Goal: Check status: Check status

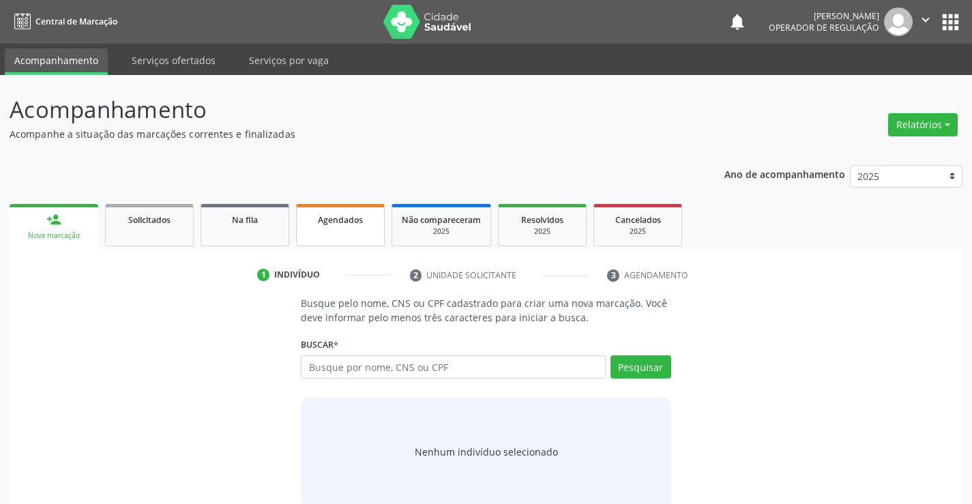
click at [321, 225] on div "Agendados" at bounding box center [340, 219] width 68 height 14
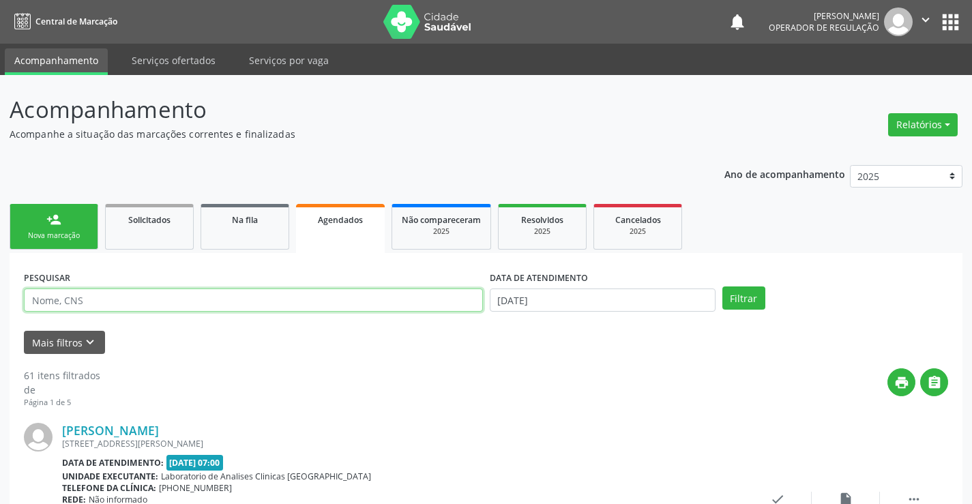
click at [246, 292] on input "text" at bounding box center [253, 300] width 459 height 23
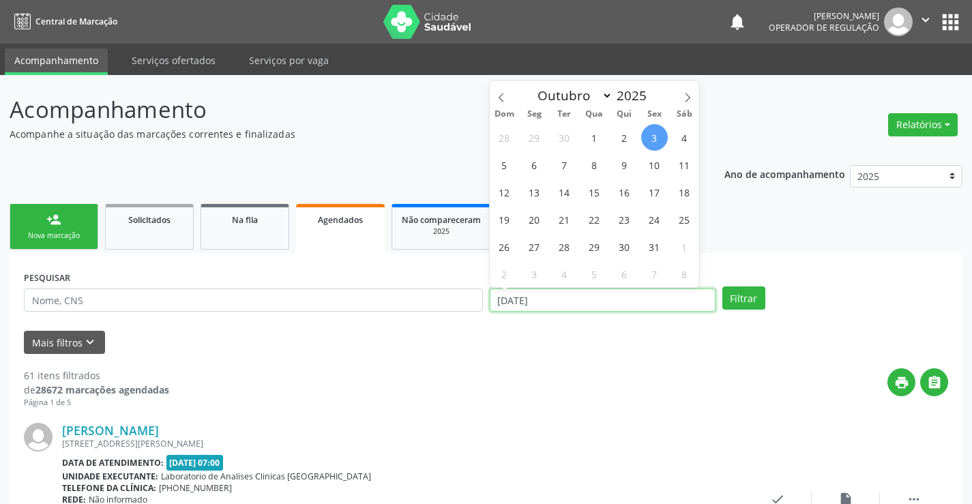
click at [512, 306] on input "[DATE]" at bounding box center [603, 300] width 226 height 23
click at [536, 164] on span "6" at bounding box center [534, 164] width 27 height 27
type input "[DATE]"
click at [536, 164] on span "6" at bounding box center [534, 164] width 27 height 27
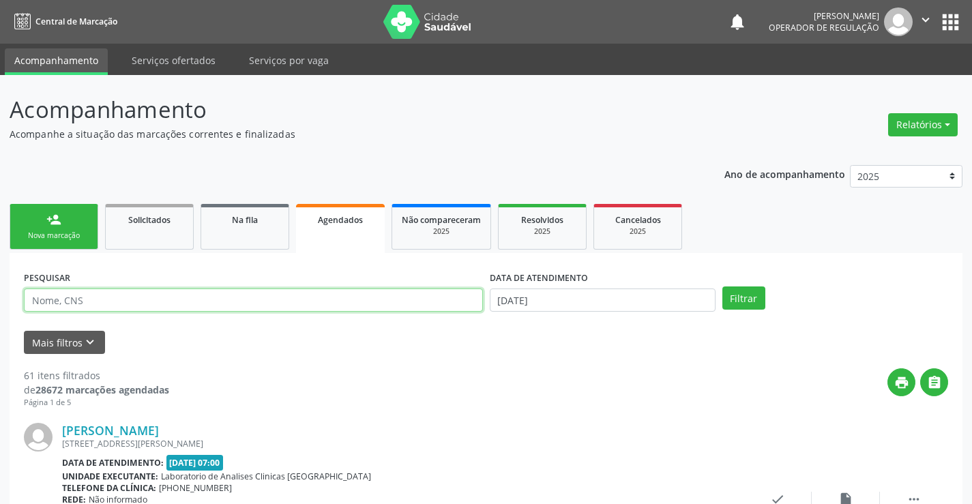
click at [384, 295] on input "text" at bounding box center [253, 300] width 459 height 23
click at [723, 287] on button "Filtrar" at bounding box center [744, 298] width 43 height 23
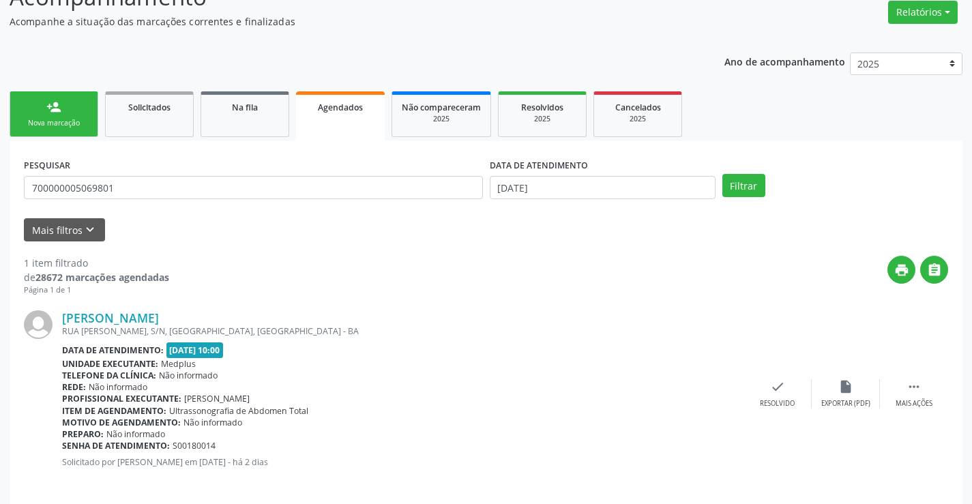
scroll to position [124, 0]
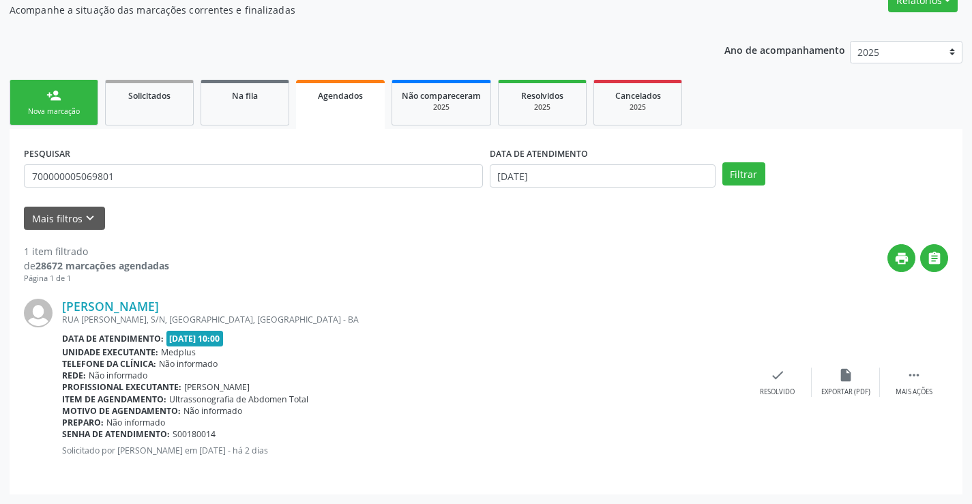
click at [123, 162] on div "PESQUISAR 700000005069801" at bounding box center [253, 169] width 466 height 53
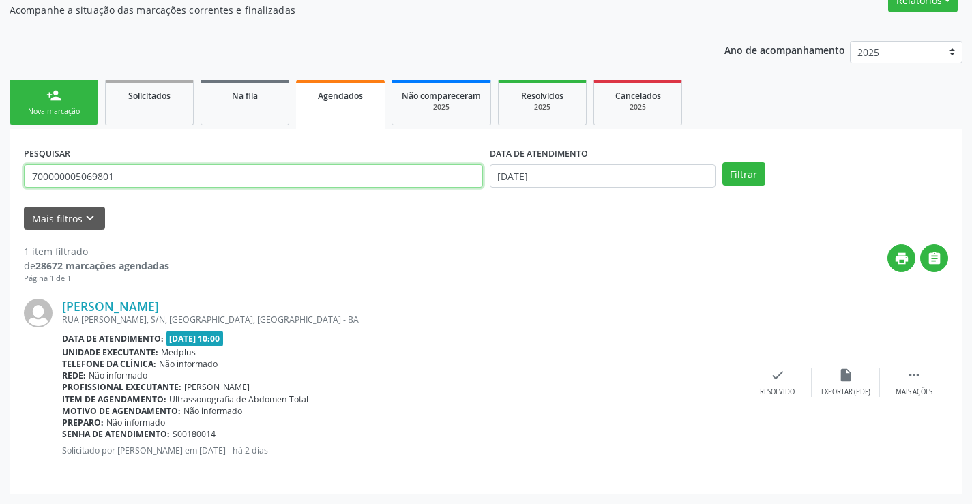
click at [121, 179] on input "700000005069801" at bounding box center [253, 175] width 459 height 23
type input "aurizete casseano"
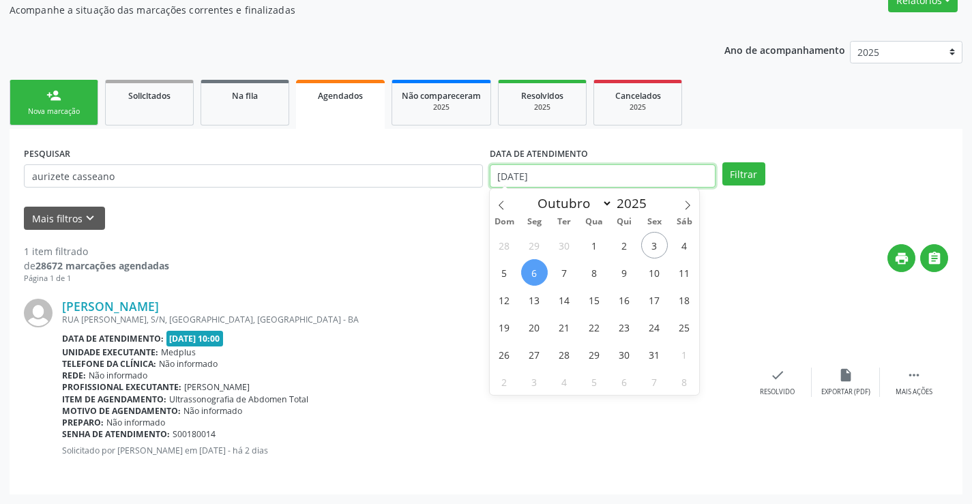
click at [603, 175] on input "[DATE]" at bounding box center [603, 175] width 226 height 23
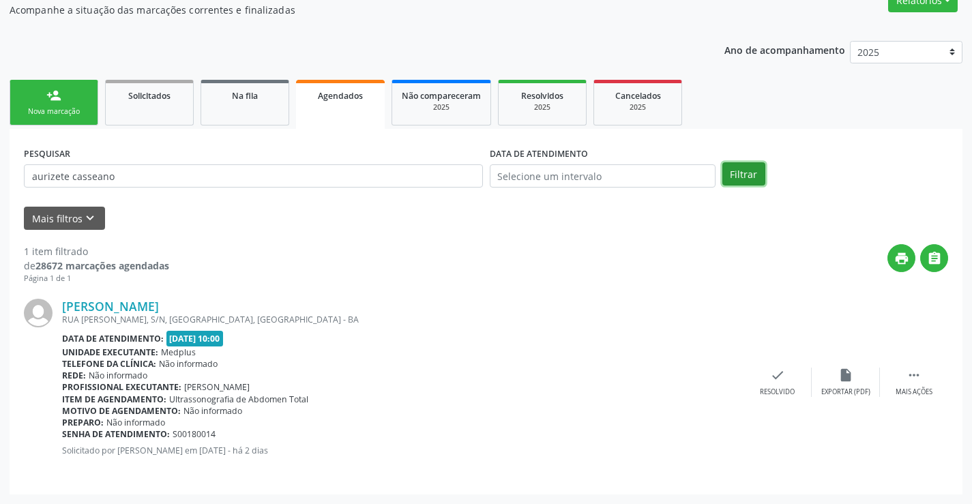
click at [731, 174] on button "Filtrar" at bounding box center [744, 173] width 43 height 23
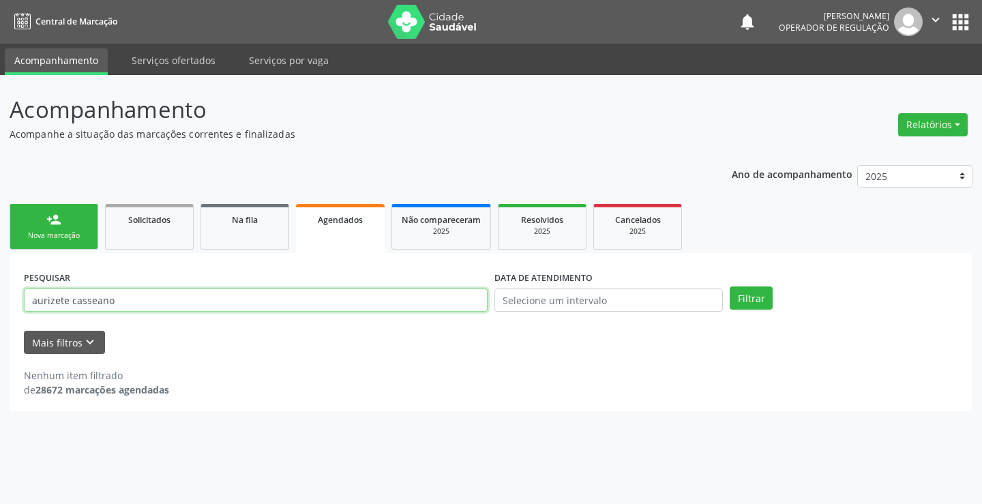
click at [267, 300] on input "aurizete casseano" at bounding box center [256, 300] width 464 height 23
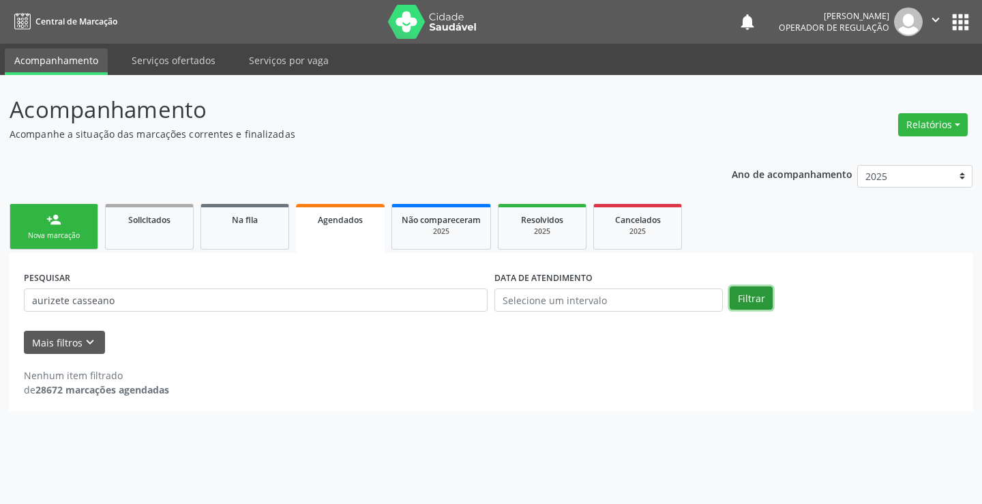
click at [742, 297] on button "Filtrar" at bounding box center [751, 298] width 43 height 23
click at [408, 317] on div "PESQUISAR aurizete casseano" at bounding box center [255, 293] width 471 height 53
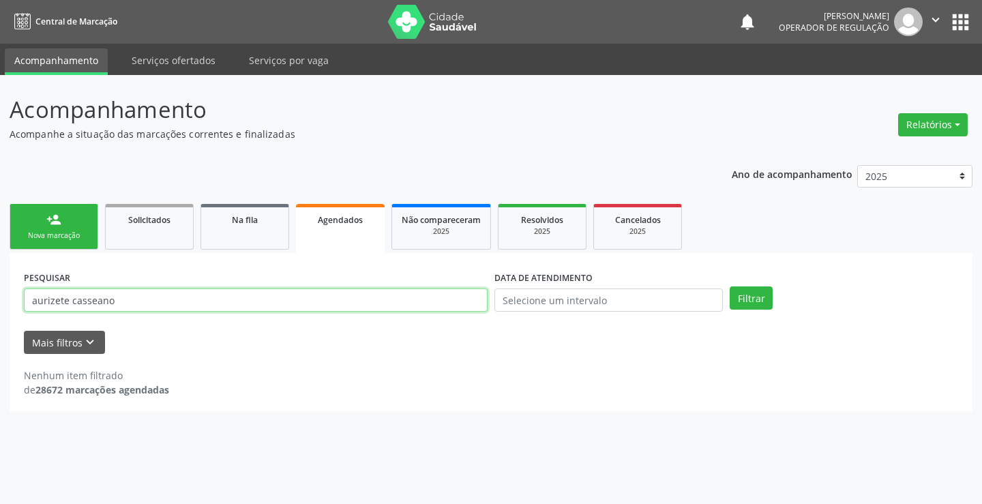
click at [410, 307] on input "aurizete casseano" at bounding box center [256, 300] width 464 height 23
drag, startPoint x: 411, startPoint y: 307, endPoint x: 401, endPoint y: 304, distance: 10.1
click at [401, 304] on input "text" at bounding box center [256, 300] width 464 height 23
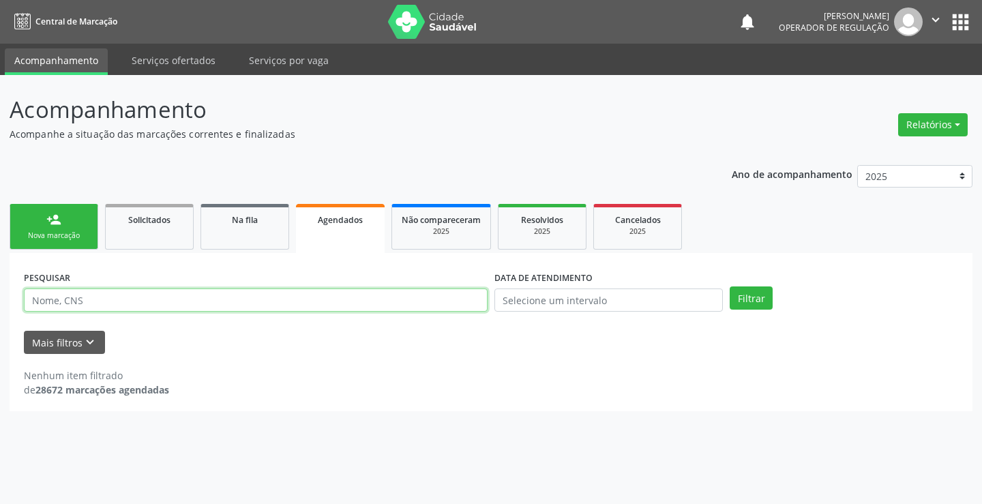
click at [399, 303] on input "text" at bounding box center [256, 300] width 464 height 23
type input "700402488885445"
click at [730, 287] on button "Filtrar" at bounding box center [751, 298] width 43 height 23
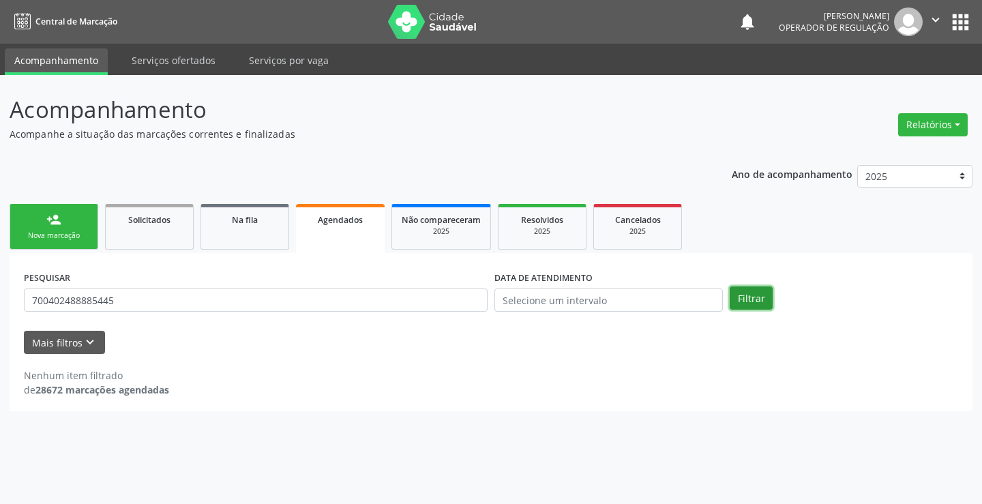
click at [738, 302] on button "Filtrar" at bounding box center [751, 298] width 43 height 23
click at [233, 227] on link "Na fila" at bounding box center [245, 227] width 89 height 46
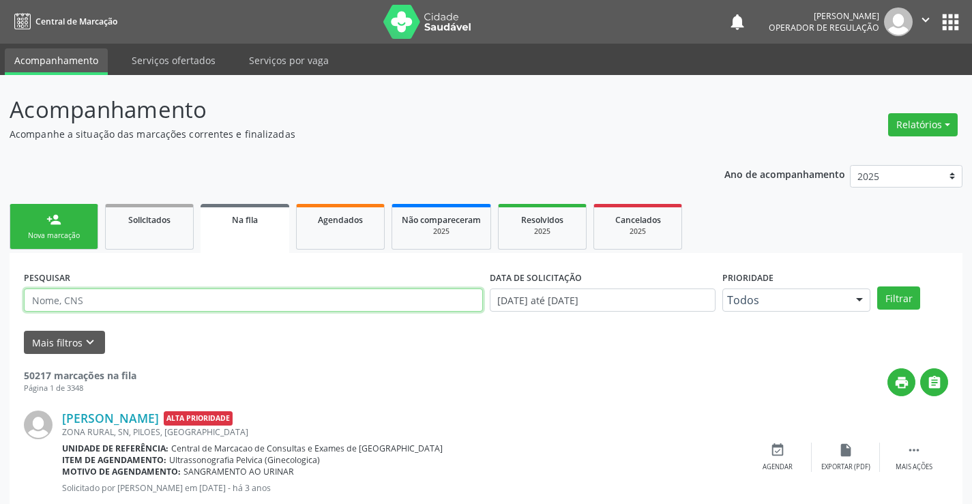
click at [205, 301] on input "text" at bounding box center [253, 300] width 459 height 23
type input "7004024888885445"
click at [877, 287] on button "Filtrar" at bounding box center [898, 298] width 43 height 23
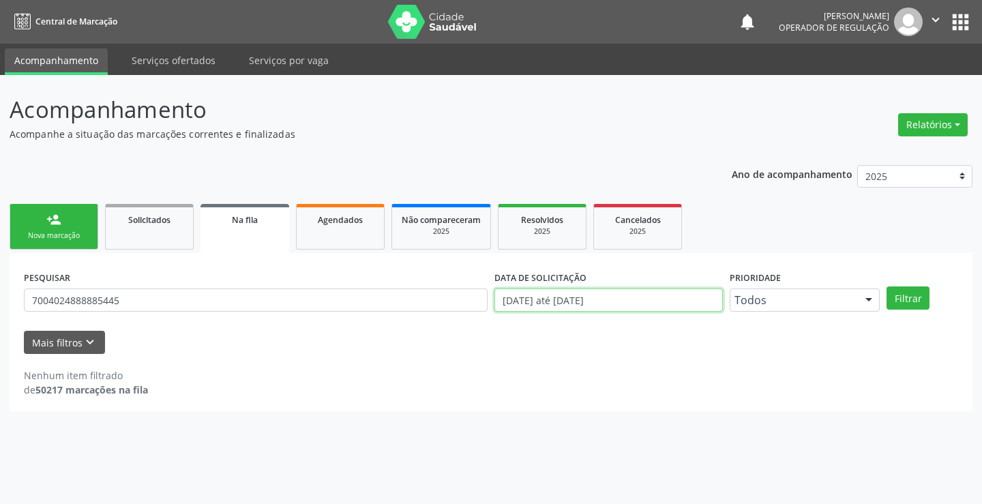
click at [633, 300] on input "[DATE] até [DATE]" at bounding box center [609, 300] width 229 height 23
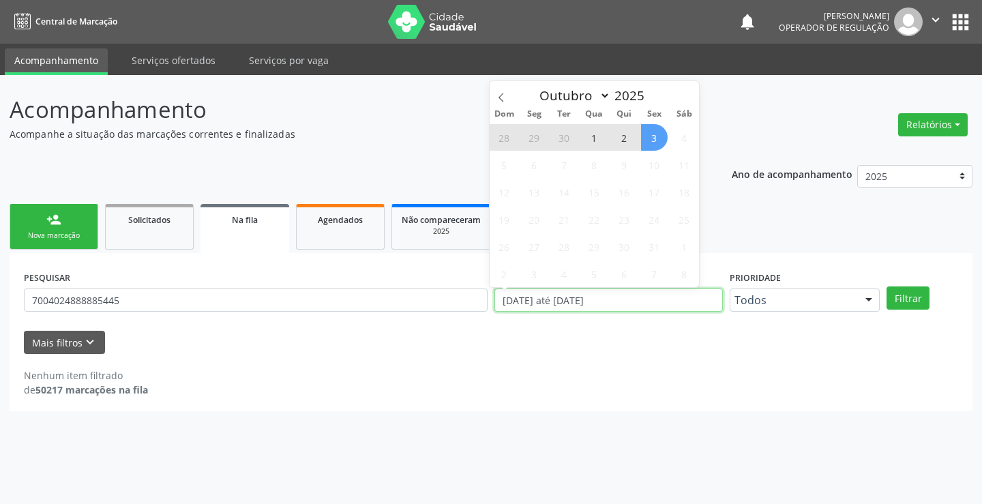
click at [633, 300] on input "[DATE] até [DATE]" at bounding box center [609, 300] width 229 height 23
type input "2023"
select select "0"
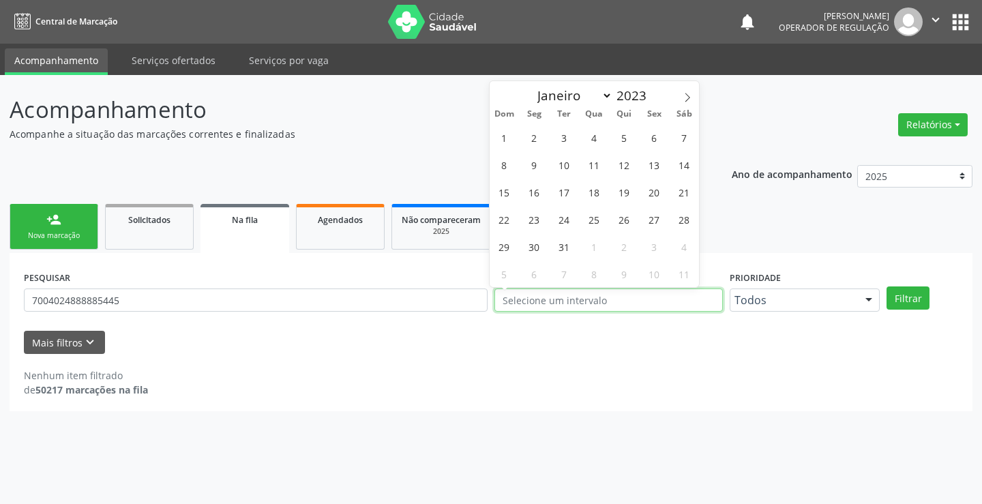
click at [887, 287] on button "Filtrar" at bounding box center [908, 298] width 43 height 23
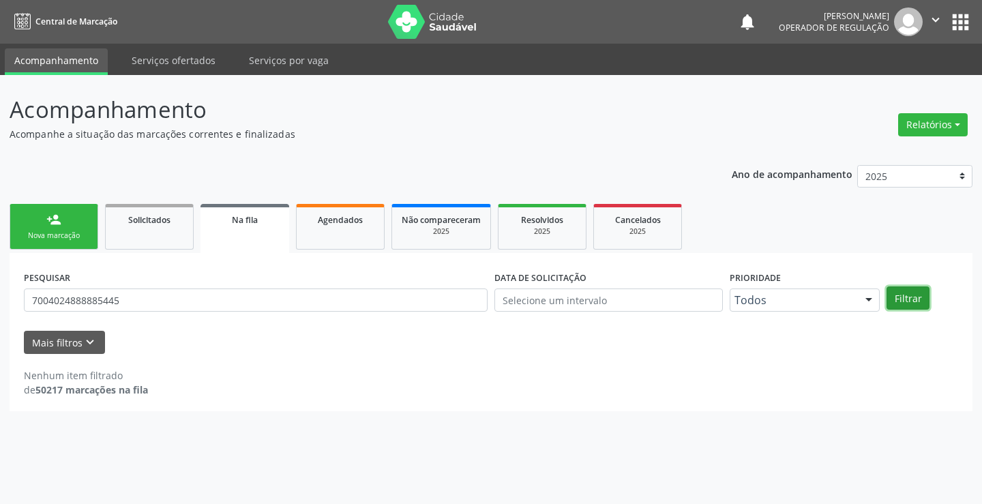
click at [912, 294] on button "Filtrar" at bounding box center [908, 298] width 43 height 23
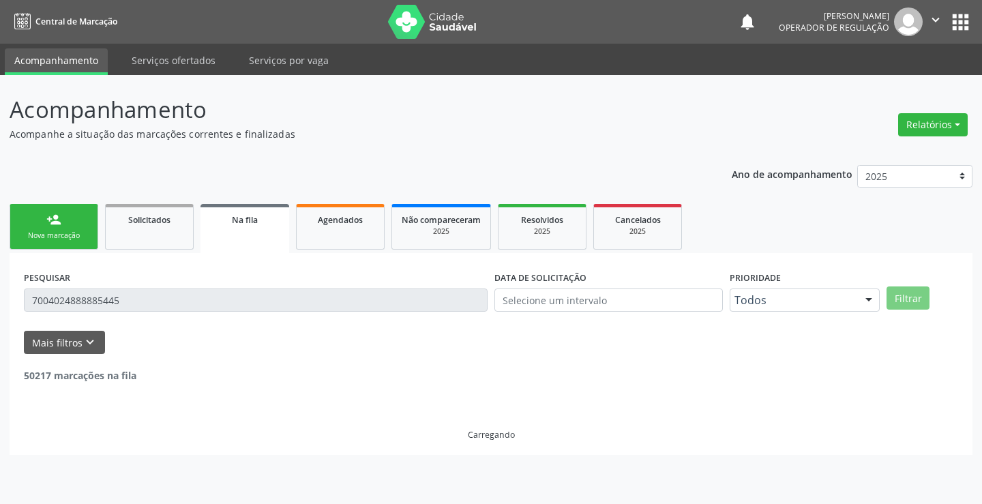
click at [912, 294] on button "Filtrar" at bounding box center [908, 298] width 43 height 23
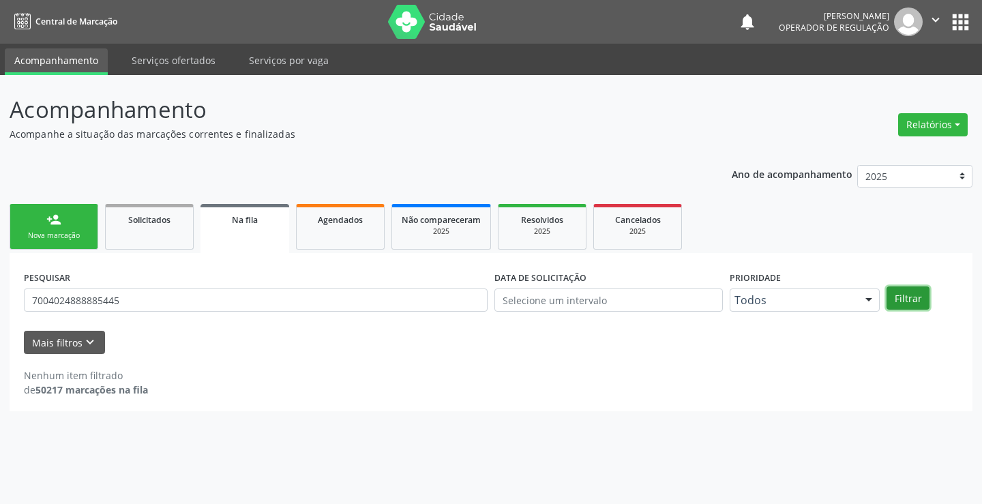
click at [912, 294] on button "Filtrar" at bounding box center [908, 298] width 43 height 23
click at [156, 212] on div "Solicitados" at bounding box center [149, 219] width 68 height 14
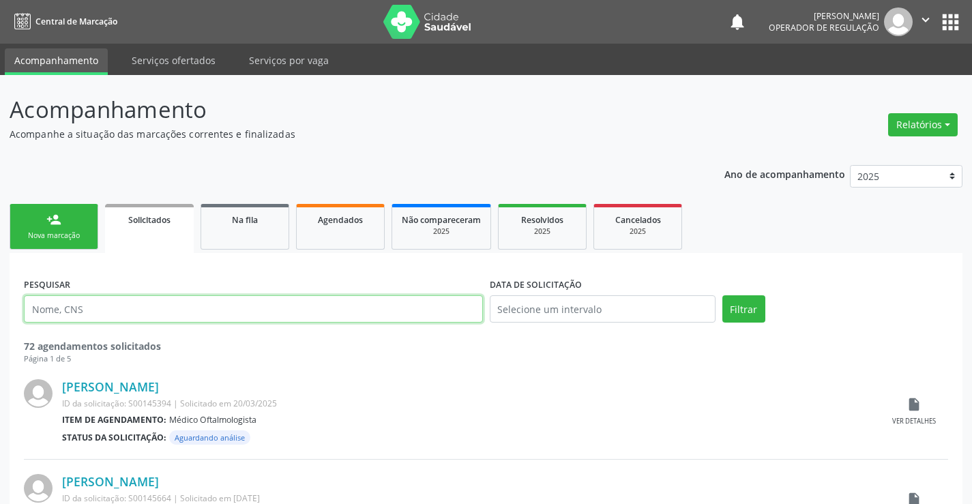
click at [132, 309] on input "text" at bounding box center [253, 308] width 459 height 27
type input "700402488885445"
click at [723, 295] on button "Filtrar" at bounding box center [744, 308] width 43 height 27
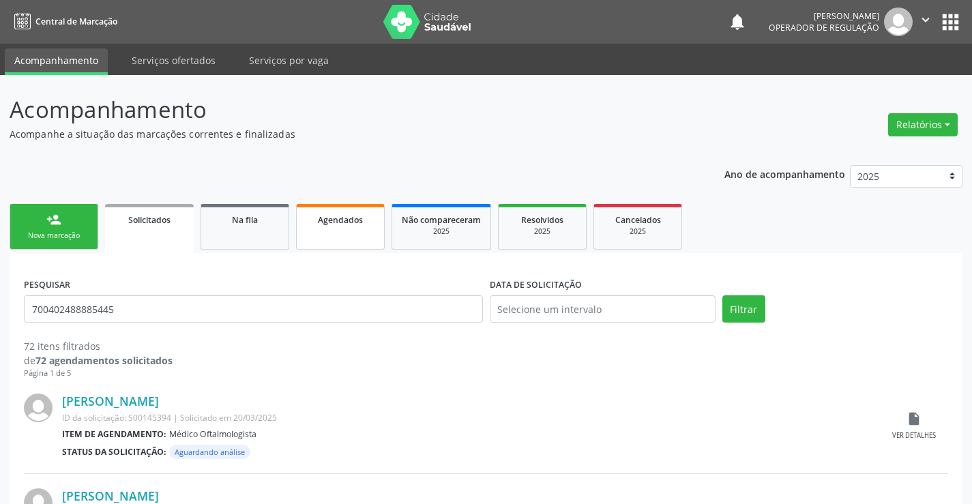
click at [325, 227] on link "Agendados" at bounding box center [340, 227] width 89 height 46
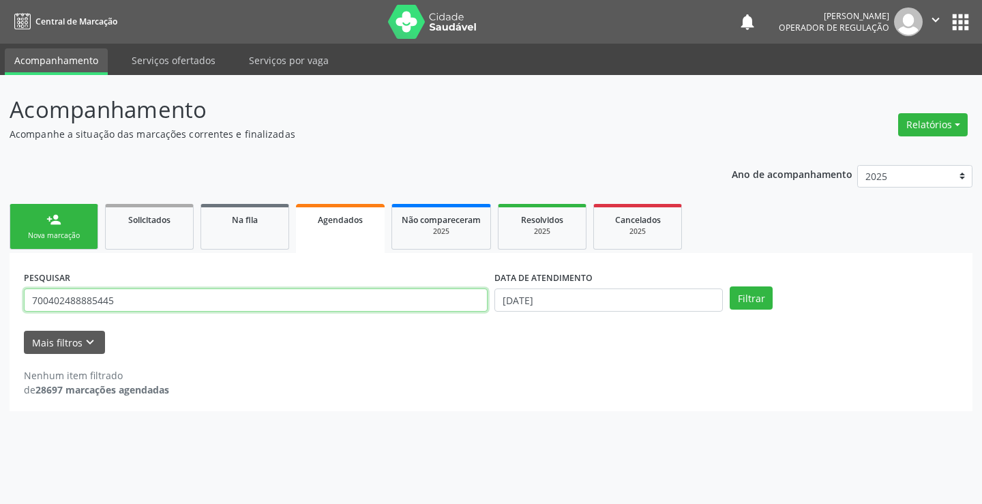
click at [139, 293] on input "700402488885445" at bounding box center [256, 300] width 464 height 23
type input "7"
type input "706408110658180"
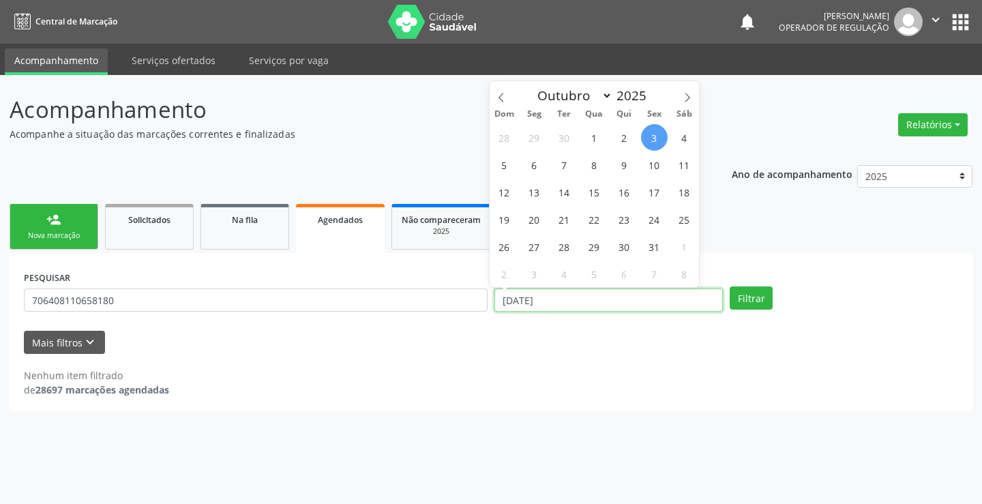
click at [580, 295] on input "[DATE]" at bounding box center [609, 300] width 229 height 23
click at [737, 305] on button "Filtrar" at bounding box center [751, 298] width 43 height 23
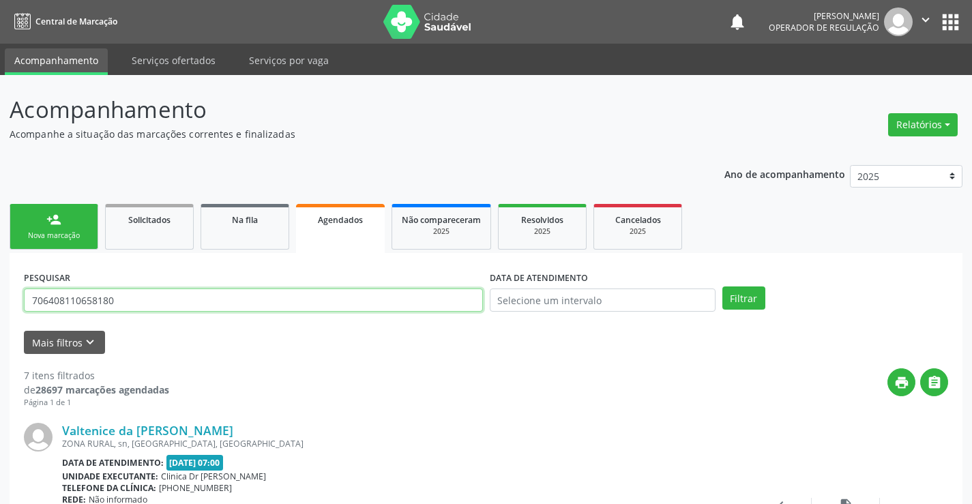
click at [248, 310] on input "706408110658180" at bounding box center [253, 300] width 459 height 23
click at [232, 294] on input "706408110658180" at bounding box center [253, 300] width 459 height 23
click at [231, 294] on input "706408110658180" at bounding box center [253, 300] width 459 height 23
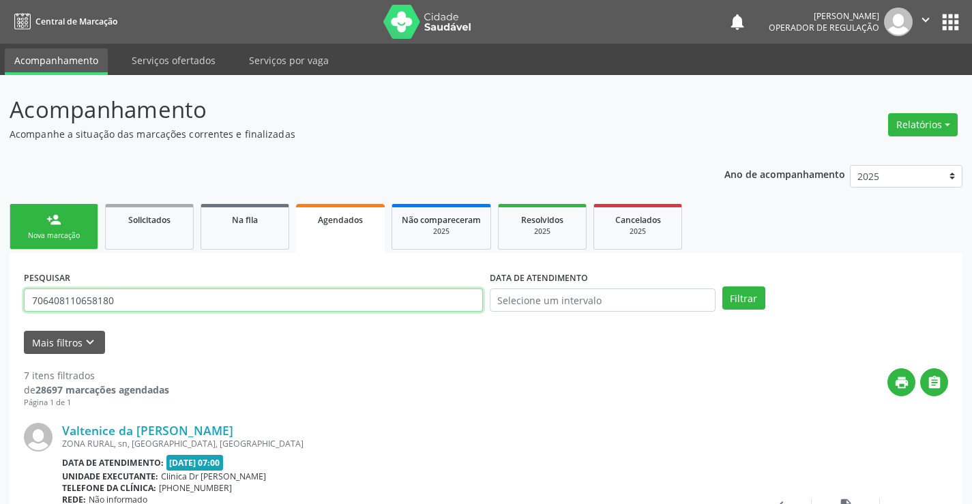
click at [231, 294] on input "706408110658180" at bounding box center [253, 300] width 459 height 23
type input "704202720633483"
click at [723, 287] on button "Filtrar" at bounding box center [744, 298] width 43 height 23
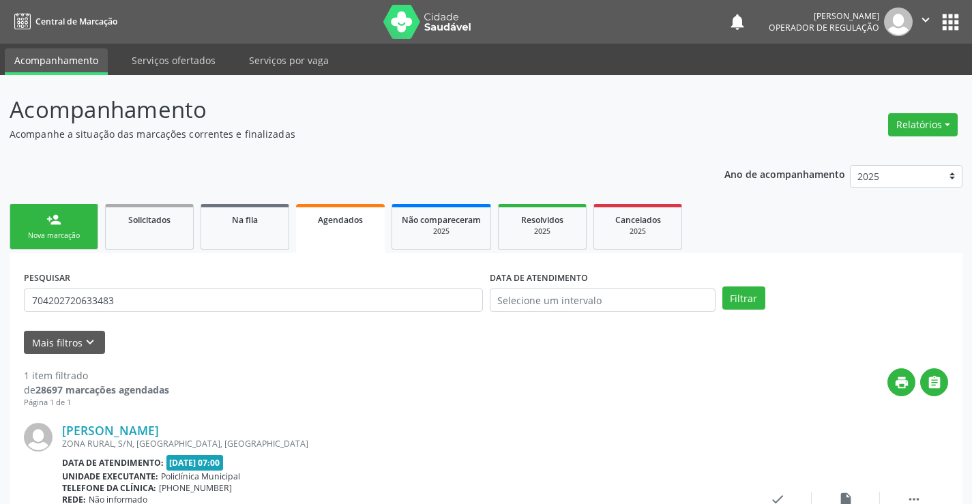
scroll to position [124, 0]
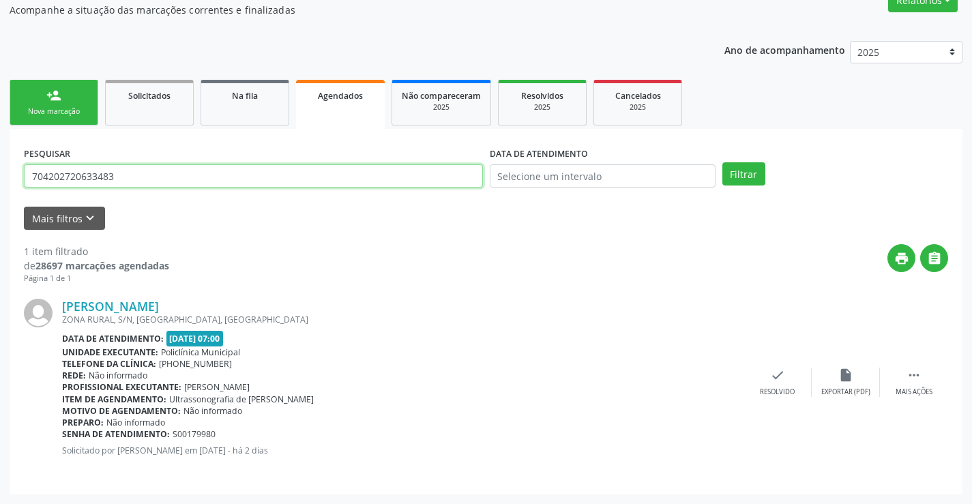
click at [142, 174] on input "704202720633483" at bounding box center [253, 175] width 459 height 23
click at [141, 174] on input "704202720633483" at bounding box center [253, 175] width 459 height 23
type input "7"
click at [141, 174] on input "7" at bounding box center [253, 175] width 459 height 23
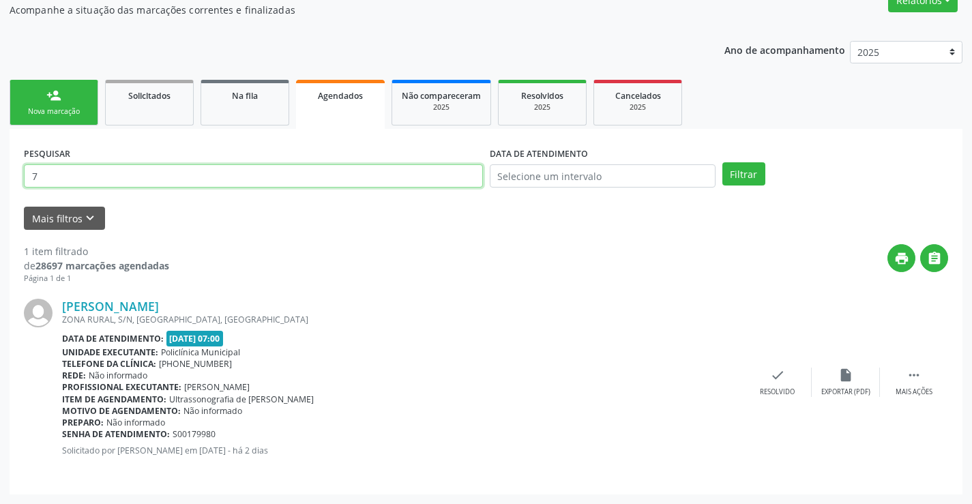
click at [141, 174] on input "7" at bounding box center [253, 175] width 459 height 23
click at [293, 168] on input "7" at bounding box center [253, 175] width 459 height 23
click at [295, 167] on input "7" at bounding box center [253, 175] width 459 height 23
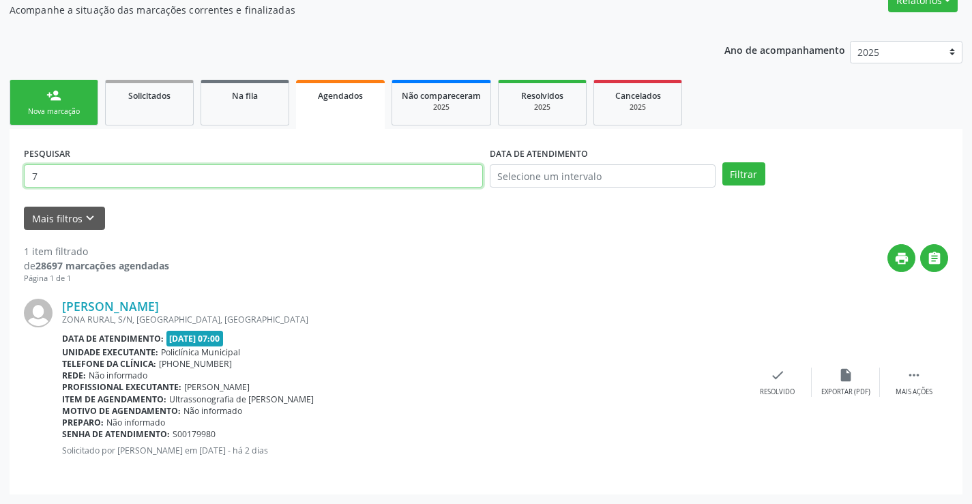
click at [295, 167] on input "7" at bounding box center [253, 175] width 459 height 23
type input "700008121400109"
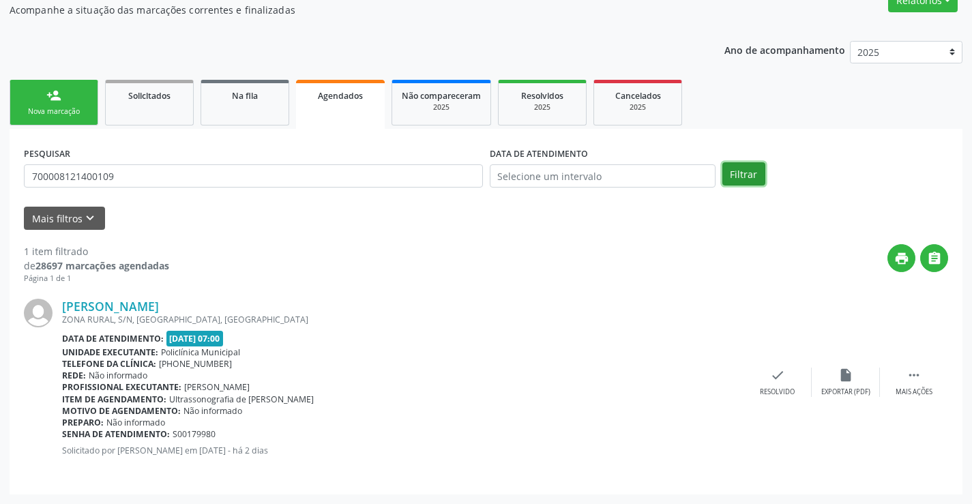
click at [753, 177] on button "Filtrar" at bounding box center [744, 173] width 43 height 23
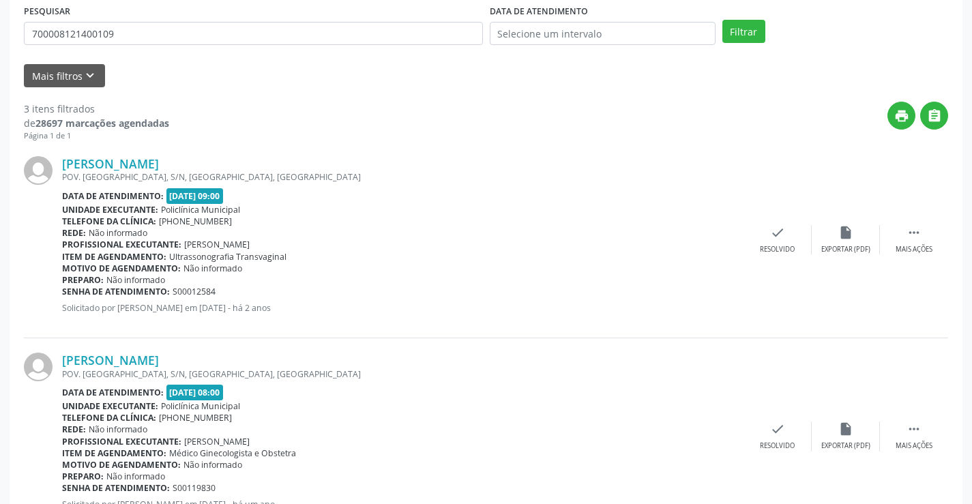
scroll to position [0, 0]
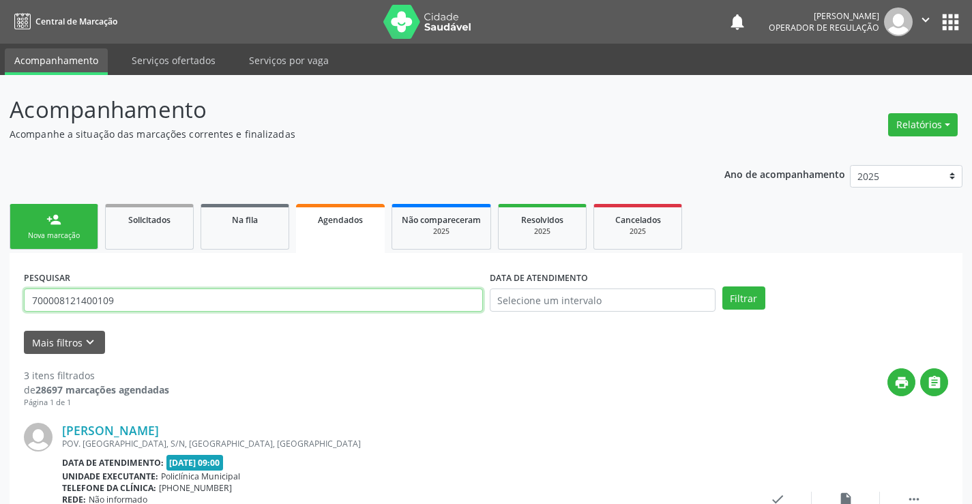
click at [266, 302] on input "700008121400109" at bounding box center [253, 300] width 459 height 23
drag, startPoint x: 255, startPoint y: 324, endPoint x: 263, endPoint y: 321, distance: 8.2
click at [263, 321] on form "PESQUISAR DATA DE ATENDIMENTO Filtrar UNIDADE DE REFERÊNCIA Selecione uma UBS T…" at bounding box center [486, 310] width 925 height 87
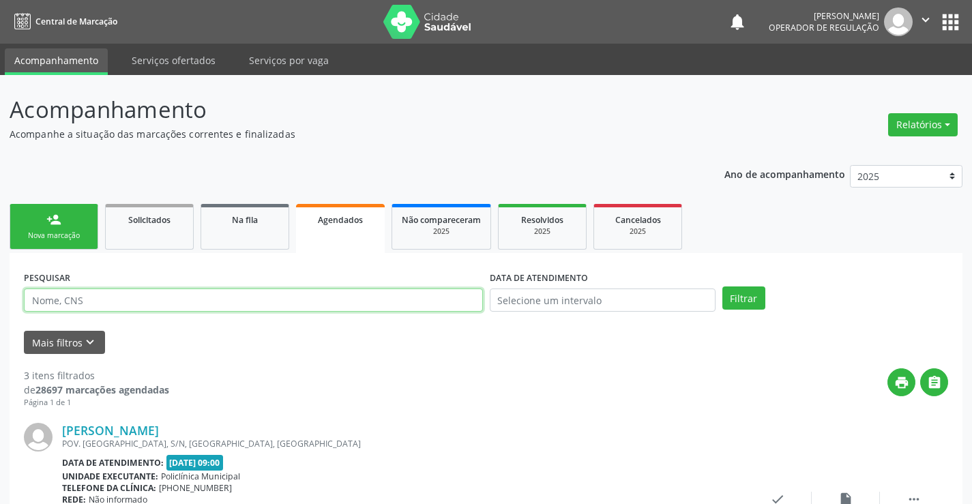
click at [278, 300] on input "text" at bounding box center [253, 300] width 459 height 23
click at [277, 299] on input "text" at bounding box center [253, 300] width 459 height 23
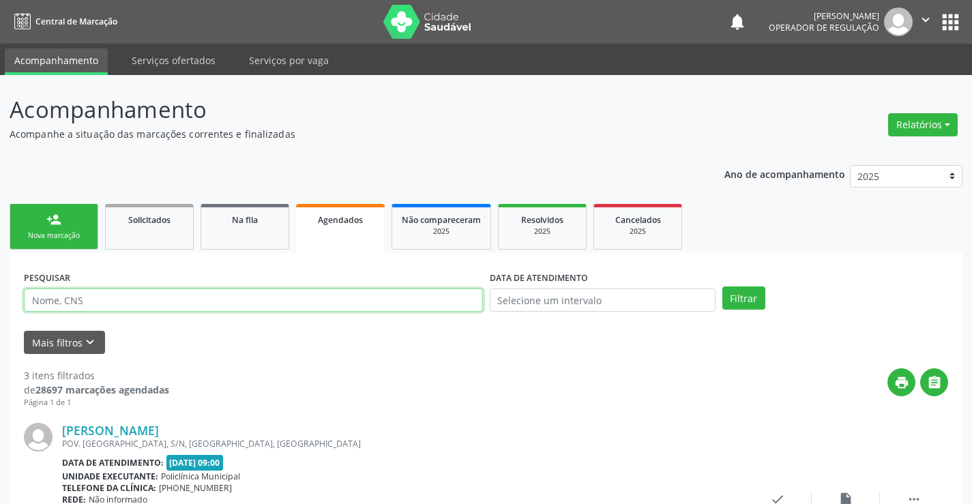
click at [277, 299] on input "text" at bounding box center [253, 300] width 459 height 23
click at [723, 287] on button "Filtrar" at bounding box center [744, 298] width 43 height 23
click at [344, 220] on span "Agendados" at bounding box center [340, 220] width 45 height 12
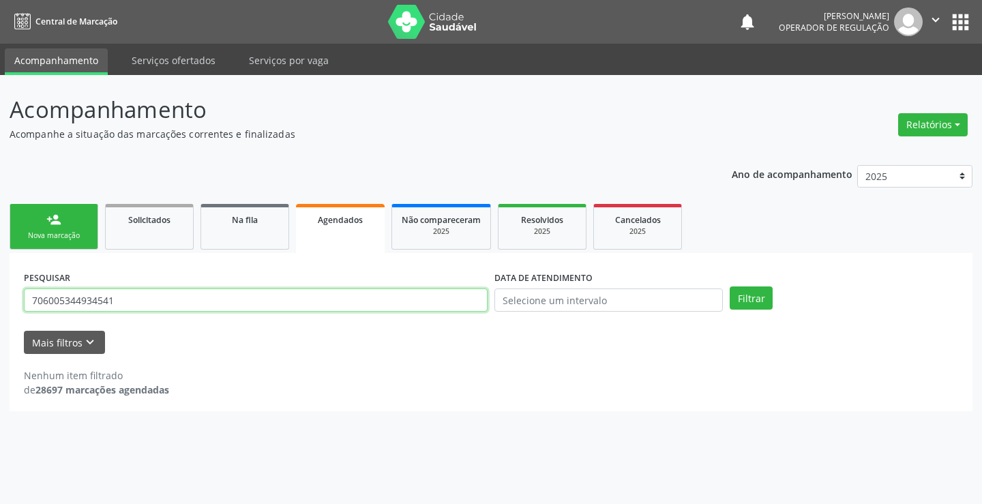
click at [319, 308] on input "706005344934541" at bounding box center [256, 300] width 464 height 23
type input "7"
click at [269, 295] on input "text" at bounding box center [256, 300] width 464 height 23
click at [270, 294] on input "text" at bounding box center [256, 300] width 464 height 23
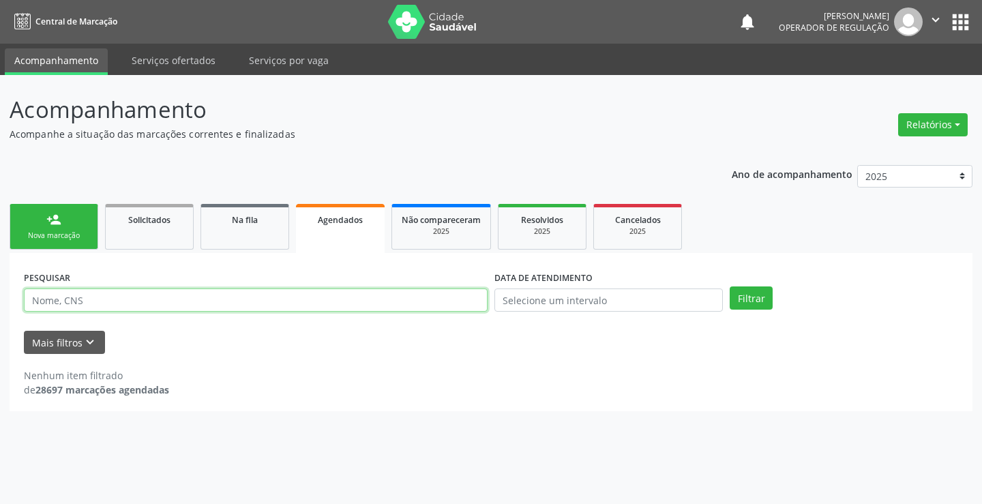
drag, startPoint x: 191, startPoint y: 303, endPoint x: 149, endPoint y: 304, distance: 42.3
click at [158, 305] on input "text" at bounding box center [256, 300] width 464 height 23
click at [360, 415] on div "Acompanhamento Acompanhe a situação das marcações correntes e finalizadas Relat…" at bounding box center [491, 289] width 982 height 429
drag, startPoint x: 360, startPoint y: 415, endPoint x: 227, endPoint y: 294, distance: 179.7
click at [359, 412] on div "Acompanhamento Acompanhe a situação das marcações correntes e finalizadas Relat…" at bounding box center [491, 289] width 982 height 429
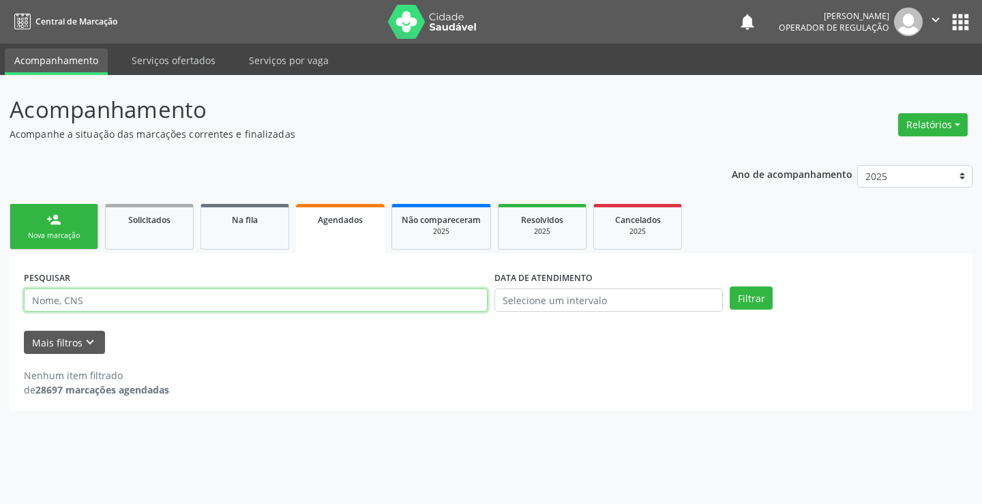
click at [160, 300] on input "text" at bounding box center [256, 300] width 464 height 23
drag, startPoint x: 358, startPoint y: 416, endPoint x: 285, endPoint y: 390, distance: 78.3
click at [344, 413] on div "Acompanhamento Acompanhe a situação das marcações correntes e finalizadas Relat…" at bounding box center [491, 289] width 982 height 429
click at [166, 300] on input "text" at bounding box center [256, 300] width 464 height 23
click at [344, 223] on span "Agendados" at bounding box center [340, 220] width 45 height 12
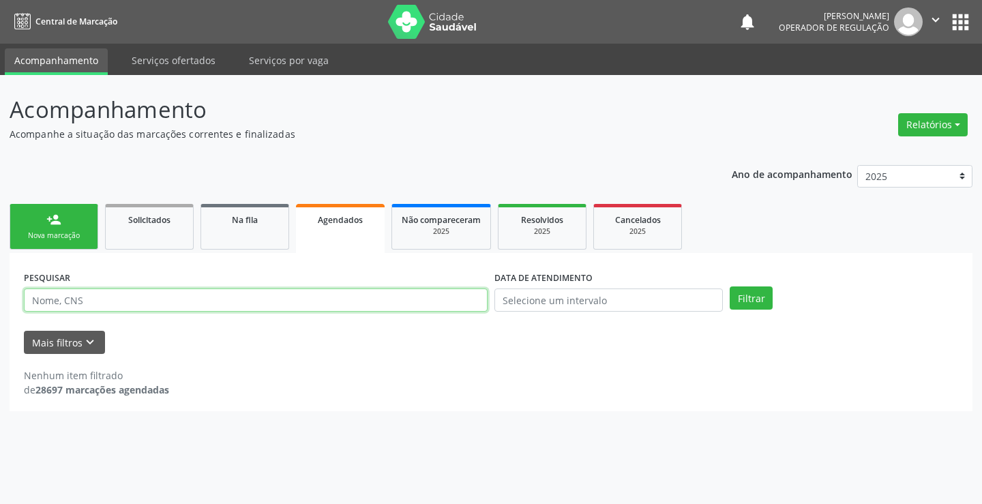
click at [274, 300] on input "text" at bounding box center [256, 300] width 464 height 23
type input "702309112698111"
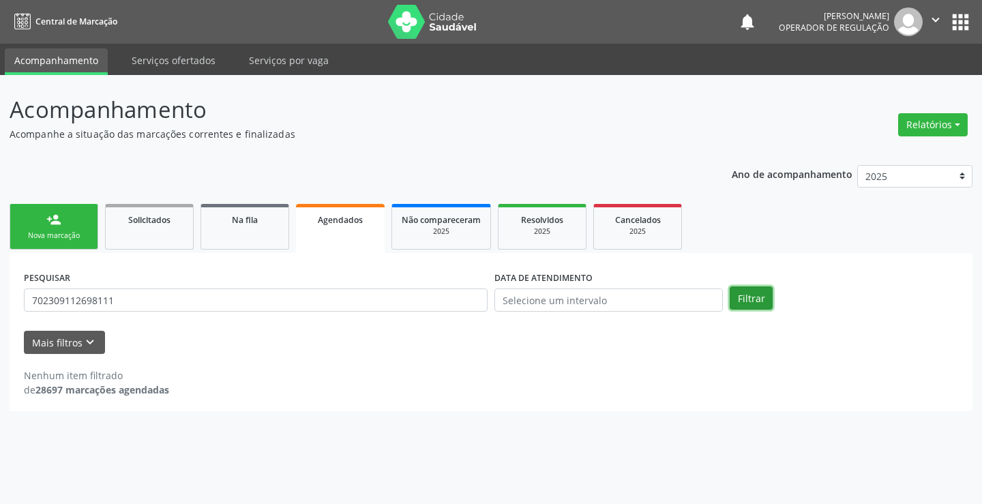
click at [757, 299] on button "Filtrar" at bounding box center [751, 298] width 43 height 23
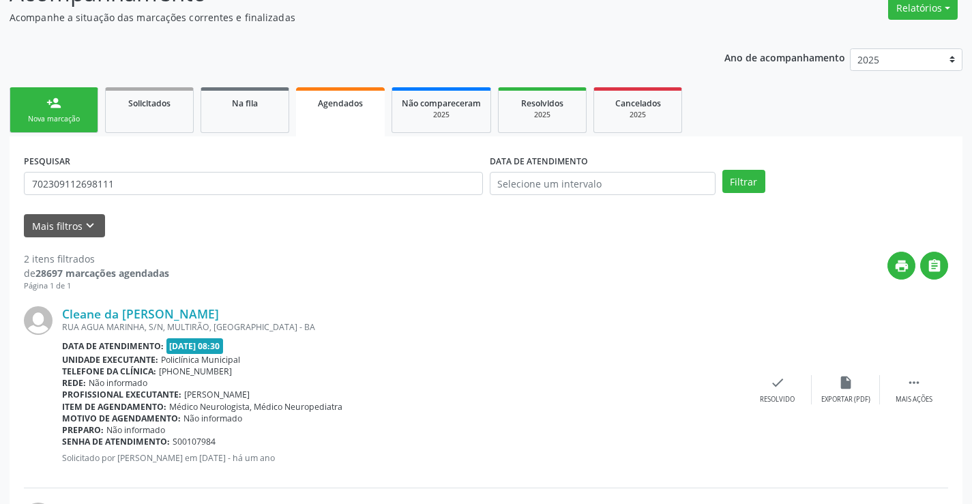
scroll to position [321, 0]
